Goal: Communication & Community: Ask a question

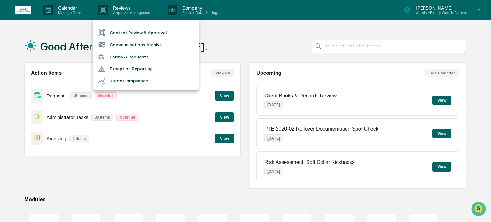
click at [73, 11] on div at bounding box center [245, 111] width 491 height 222
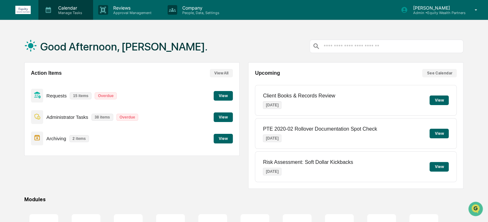
click at [69, 11] on p "Manage Tasks" at bounding box center [69, 13] width 32 height 4
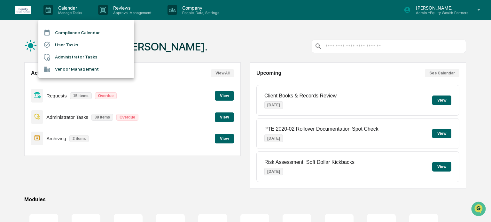
click at [173, 135] on div at bounding box center [245, 111] width 491 height 222
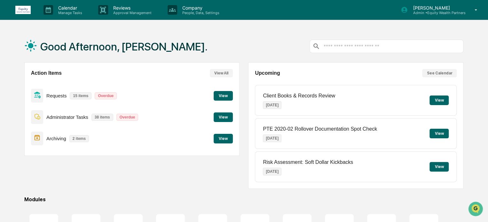
click at [169, 177] on div "Action Items View All Requests 15 items Overdue View Administrator Tasks 38 ite…" at bounding box center [131, 125] width 215 height 127
click at [200, 7] on p "Company" at bounding box center [199, 7] width 45 height 5
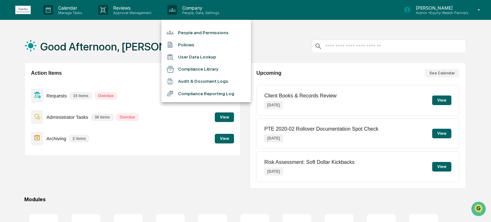
click at [376, 48] on div at bounding box center [245, 111] width 491 height 222
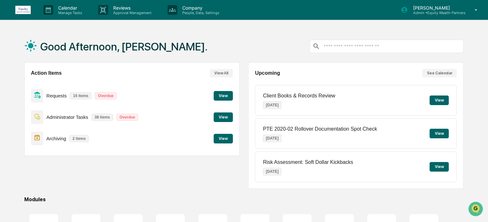
click at [382, 44] on input "text" at bounding box center [391, 46] width 138 height 6
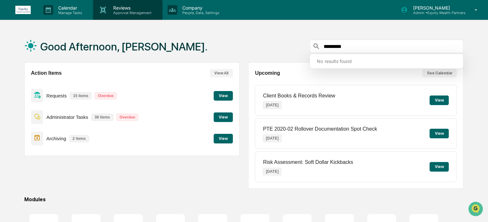
type input "*********"
click at [135, 10] on p "Reviews" at bounding box center [131, 7] width 47 height 5
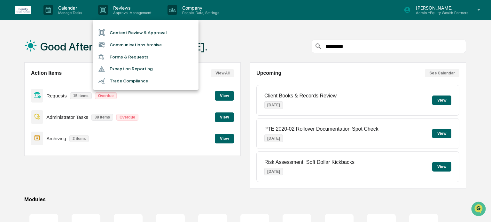
click at [73, 11] on div at bounding box center [245, 111] width 491 height 222
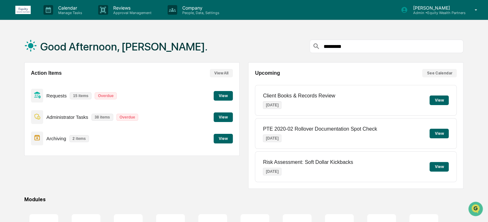
click at [66, 10] on p "Calendar" at bounding box center [69, 7] width 32 height 5
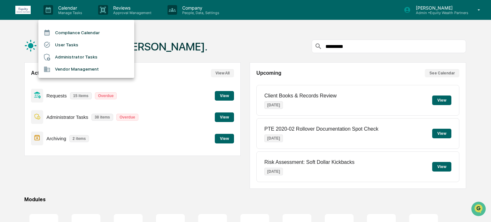
click at [198, 44] on div at bounding box center [245, 111] width 491 height 222
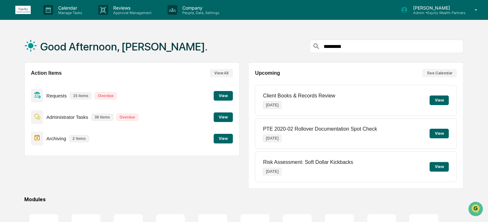
click at [229, 119] on button "View" at bounding box center [222, 117] width 19 height 10
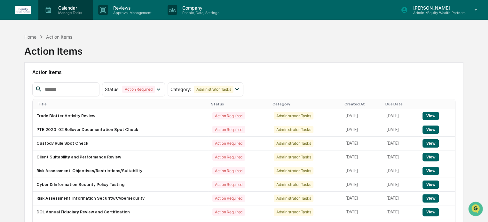
click at [75, 15] on div "Calendar Manage Tasks" at bounding box center [65, 10] width 55 height 20
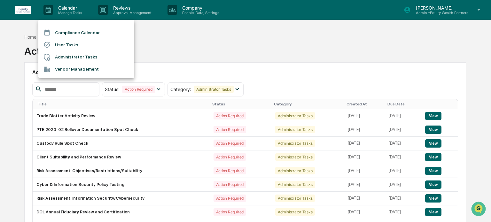
click at [64, 58] on li "Administrator Tasks" at bounding box center [86, 57] width 96 height 12
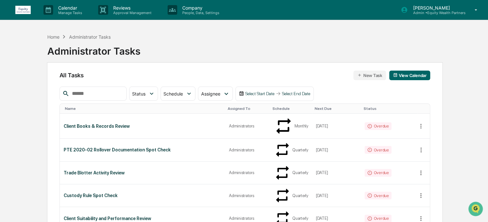
click at [91, 95] on input "text" at bounding box center [96, 93] width 54 height 8
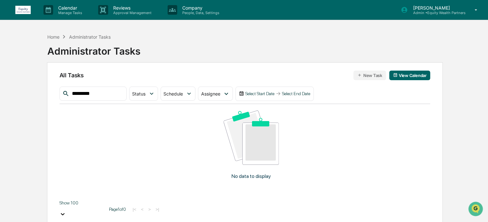
type input "*********"
click at [36, 66] on div "Home Administrator Tasks Administrator Tasks All Tasks New Task View Calendar *…" at bounding box center [243, 141] width 439 height 222
click at [477, 211] on icon "Open customer support" at bounding box center [475, 217] width 16 height 16
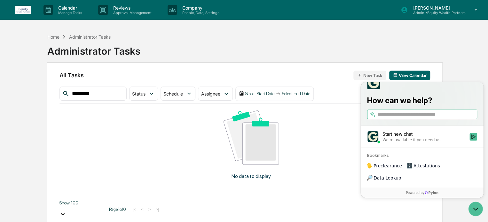
click at [415, 118] on input "search" at bounding box center [426, 114] width 98 height 7
type input "**********"
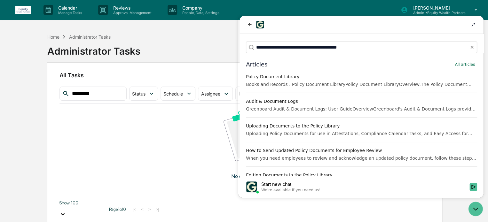
click at [314, 81] on div "Books and Records : Policy Document LibraryPolicy Document LibraryOverview:The …" at bounding box center [361, 84] width 231 height 6
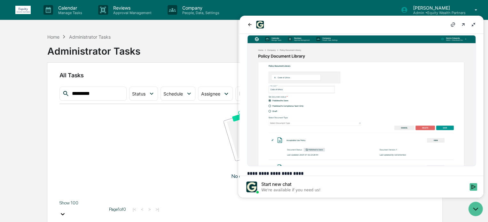
scroll to position [586, 0]
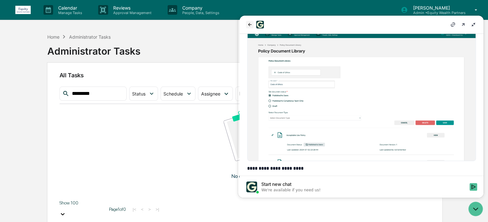
click at [248, 23] on icon "back" at bounding box center [249, 24] width 5 height 5
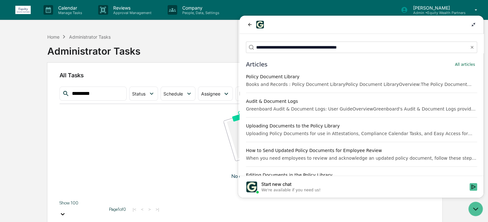
click at [312, 83] on div "Books and Records : Policy Document LibraryPolicy Document LibraryOverview:The …" at bounding box center [361, 84] width 231 height 6
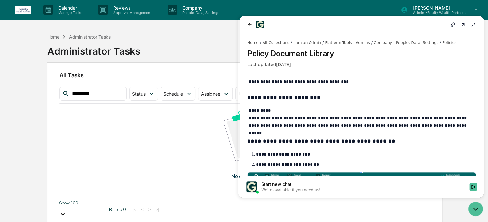
scroll to position [106, 0]
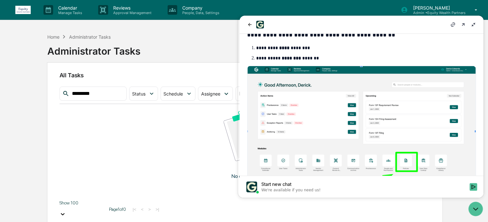
click at [50, 42] on div "Administrator Tasks" at bounding box center [93, 48] width 93 height 17
click at [51, 37] on div "Home" at bounding box center [53, 36] width 12 height 5
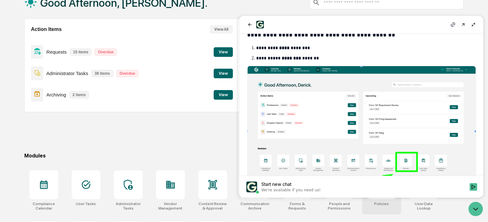
scroll to position [34, 0]
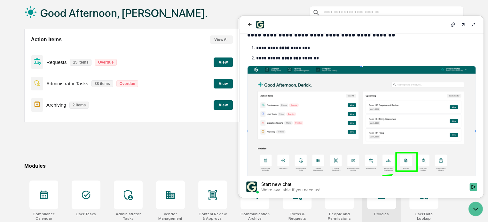
click at [384, 207] on div at bounding box center [381, 195] width 29 height 29
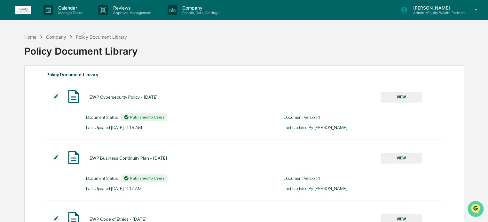
click at [477, 212] on icon "Open customer support" at bounding box center [475, 217] width 16 height 16
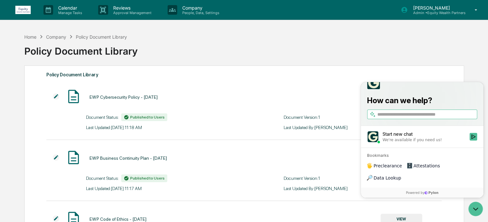
click at [412, 137] on div "Start new chat" at bounding box center [423, 134] width 83 height 6
click at [469, 141] on button "Start new chat We're available if you need us!" at bounding box center [473, 137] width 8 height 8
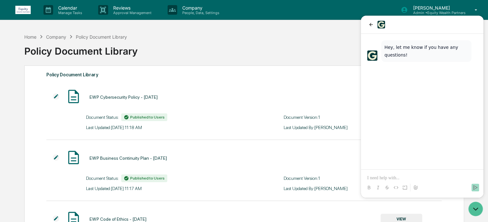
click at [404, 176] on p at bounding box center [422, 178] width 110 height 6
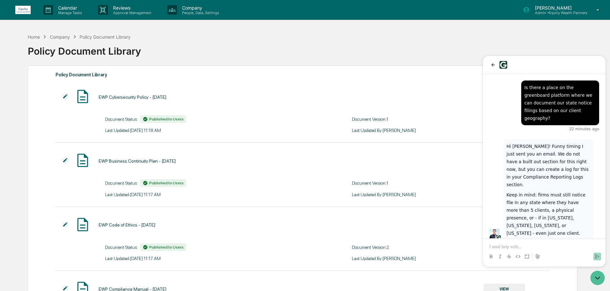
click at [487, 222] on p at bounding box center [545, 247] width 110 height 6
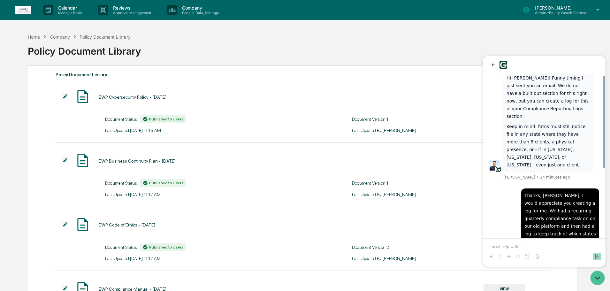
scroll to position [122, 0]
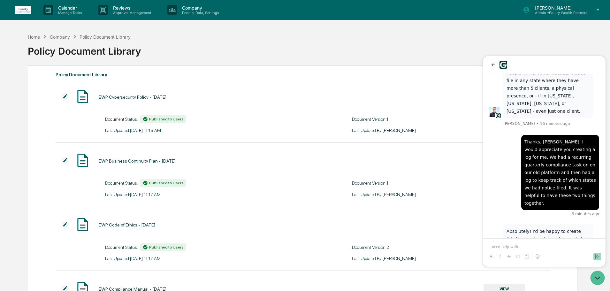
click at [487, 222] on p at bounding box center [545, 247] width 110 height 6
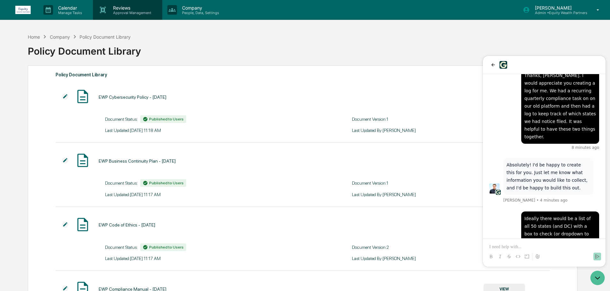
scroll to position [242, 0]
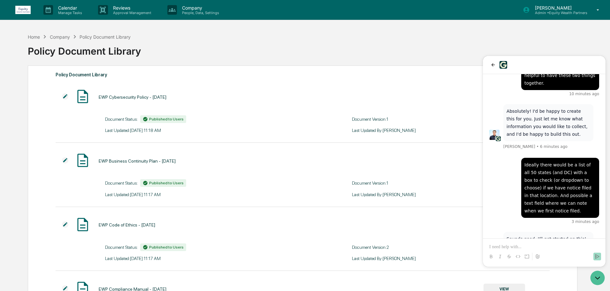
click at [487, 222] on p at bounding box center [545, 247] width 110 height 6
